Goal: Information Seeking & Learning: Get advice/opinions

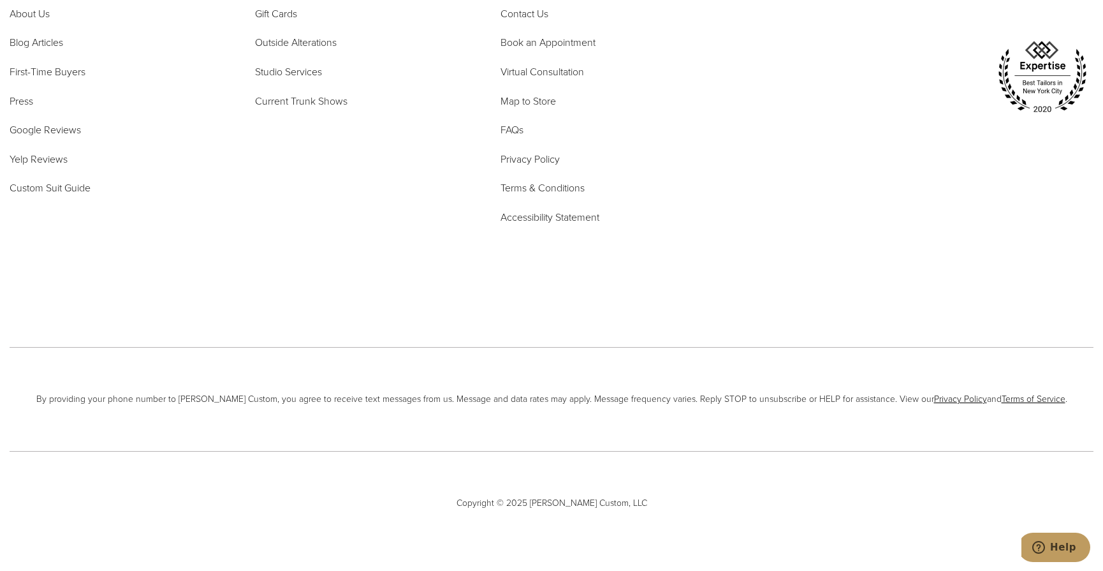
scroll to position [8414, 0]
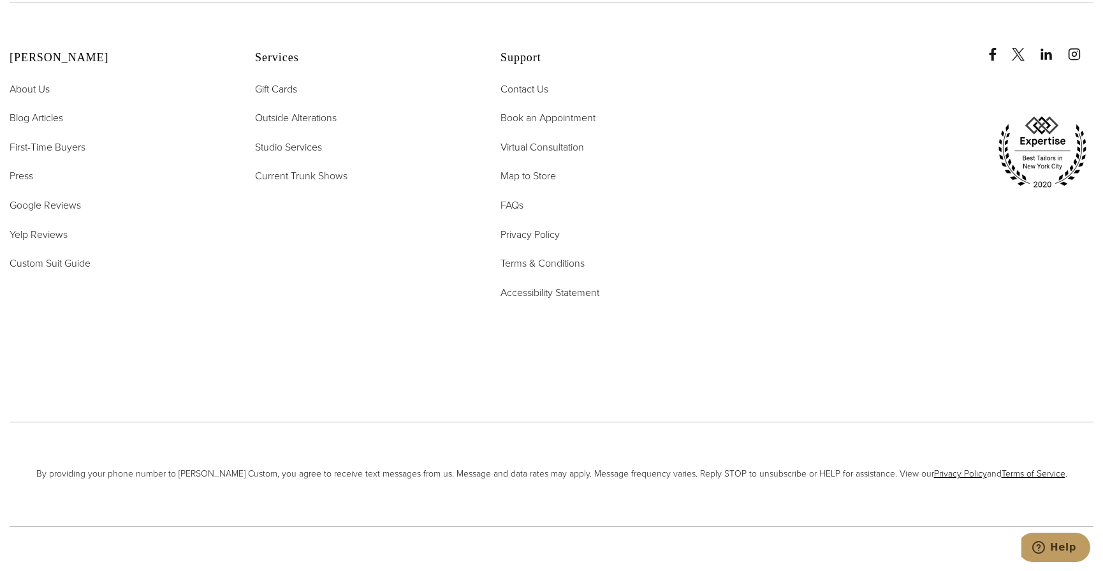
scroll to position [6616, 0]
